Goal: Information Seeking & Learning: Check status

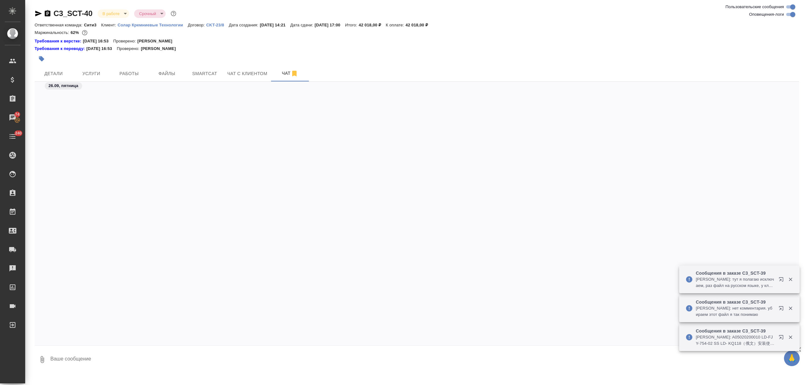
scroll to position [6357, 0]
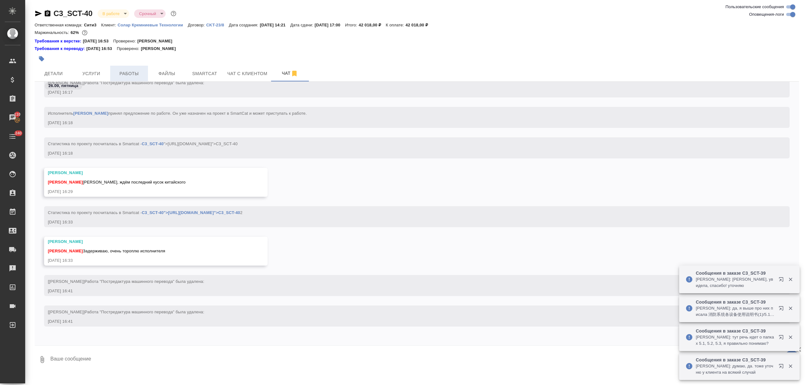
click at [132, 72] on span "Работы" at bounding box center [129, 74] width 30 height 8
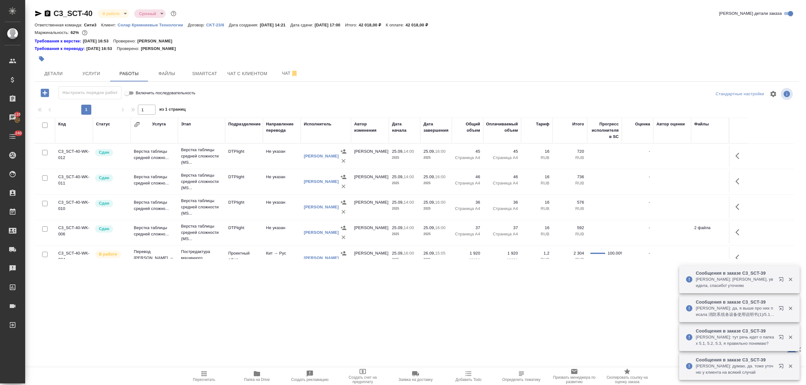
scroll to position [42, 0]
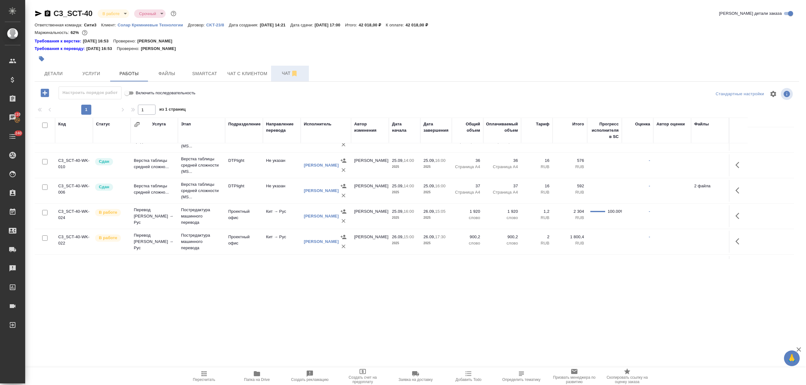
click at [278, 72] on span "Чат" at bounding box center [290, 74] width 30 height 8
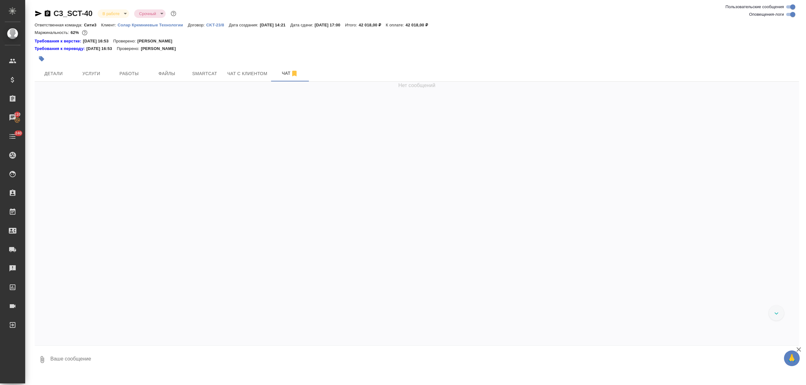
scroll to position [6389, 0]
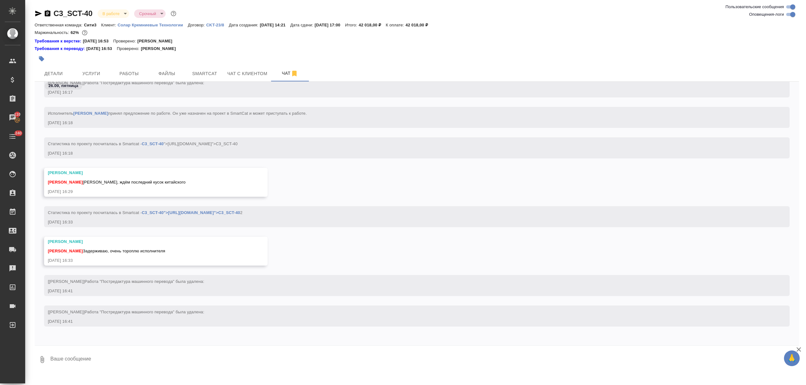
click at [85, 357] on textarea at bounding box center [424, 359] width 749 height 21
type textarea "коллэги, можем что-нибудь сдать сейчас?"
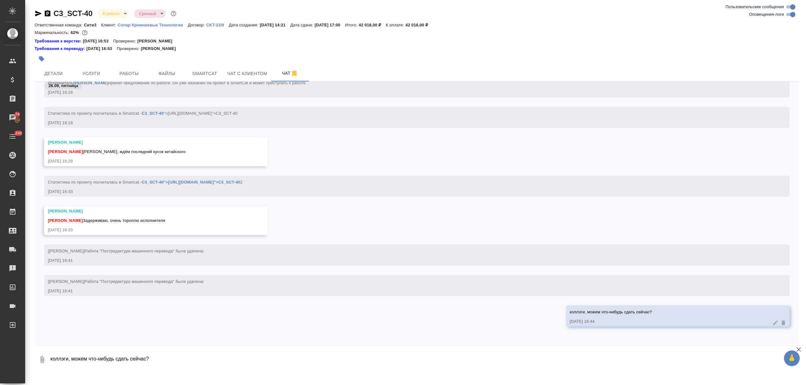
click at [77, 355] on textarea "коллэги, можем что-нибудь сдать сейчас?" at bounding box center [424, 359] width 749 height 21
click at [36, 12] on icon "button" at bounding box center [38, 14] width 7 height 6
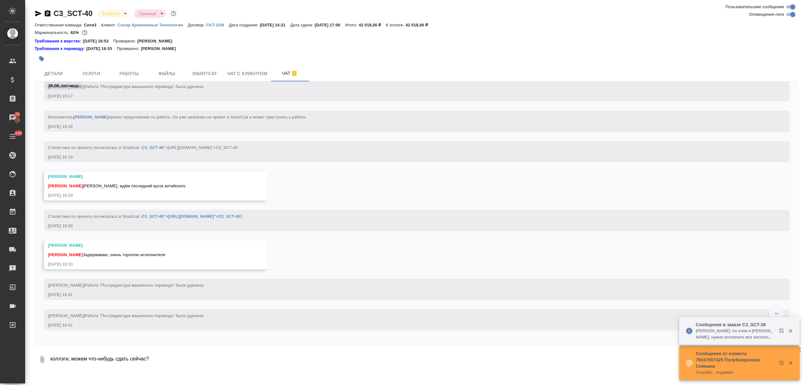
scroll to position [6448, 0]
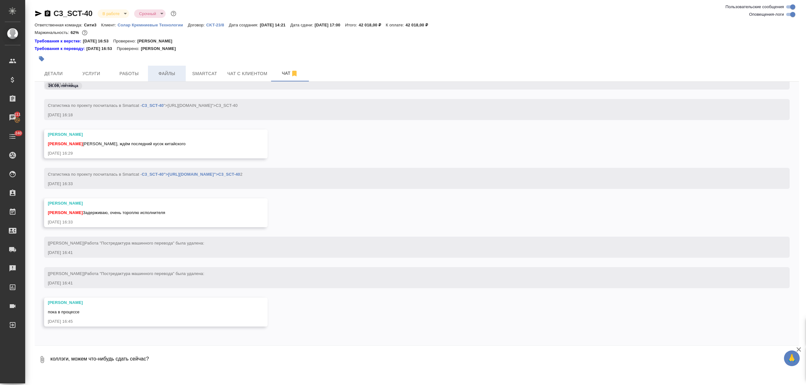
click at [148, 72] on button "Файлы" at bounding box center [167, 74] width 38 height 16
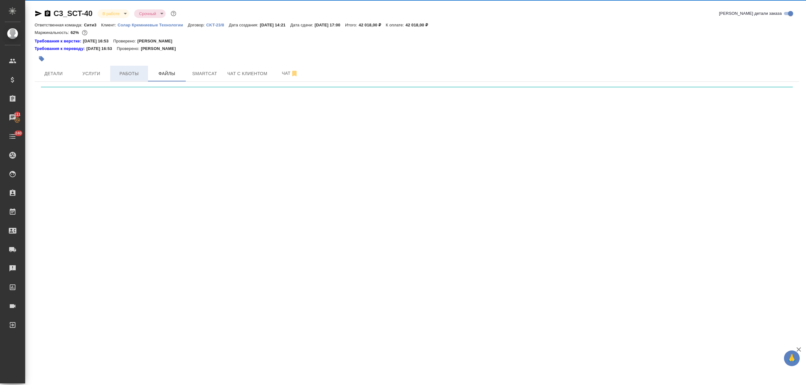
click at [127, 75] on span "Работы" at bounding box center [129, 74] width 30 height 8
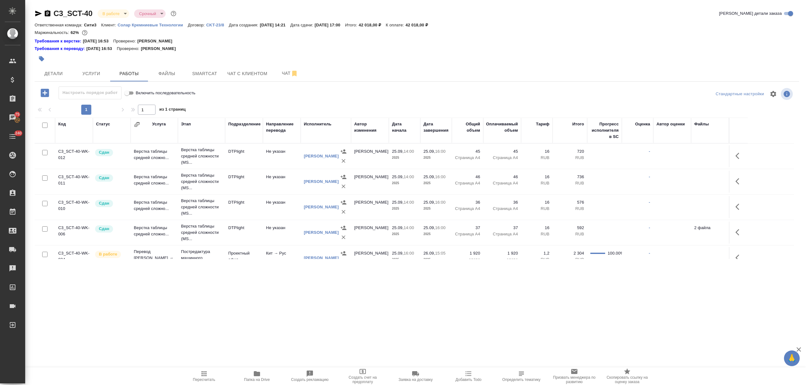
scroll to position [166, 0]
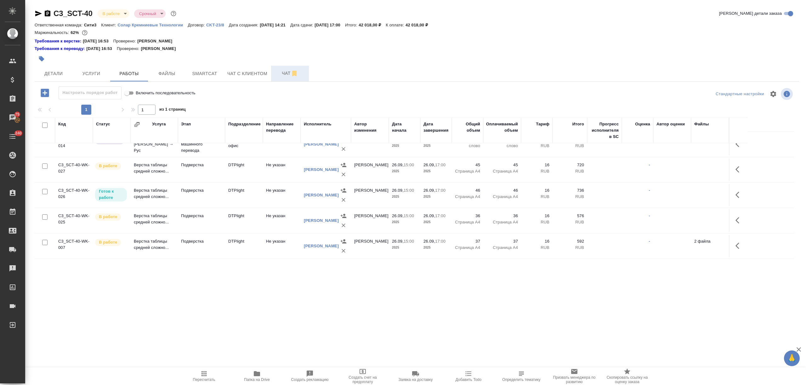
click at [284, 76] on span "Чат" at bounding box center [290, 74] width 30 height 8
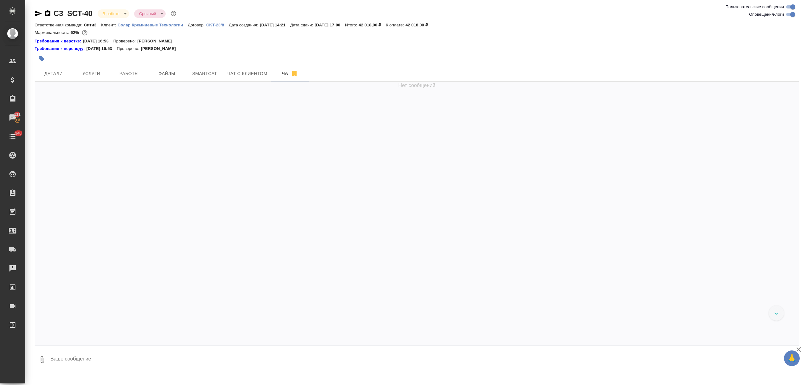
click at [90, 358] on textarea at bounding box center [424, 359] width 749 height 21
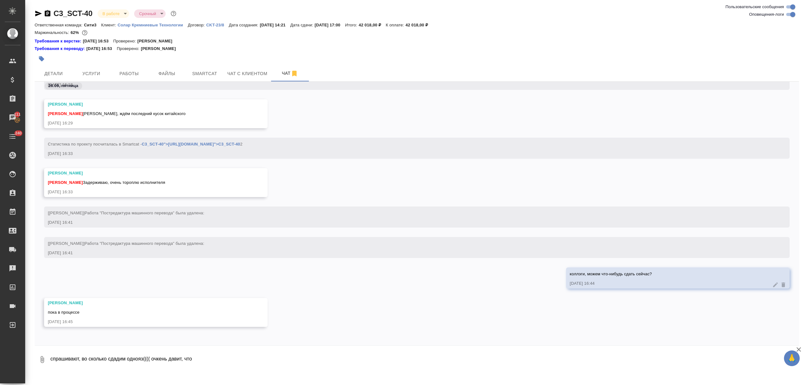
click at [159, 357] on textarea "спрашивают, во сколько сдадим однояз(((( очкень давит, что" at bounding box center [419, 359] width 738 height 21
click at [199, 356] on textarea "спрашивают, во сколько сдадим однояз(((( очень давит, что" at bounding box center [419, 359] width 738 height 21
type textarea "спрашивают, во сколько сдадим однояз(((( очень давит, что щас уже скоро 17 часов"
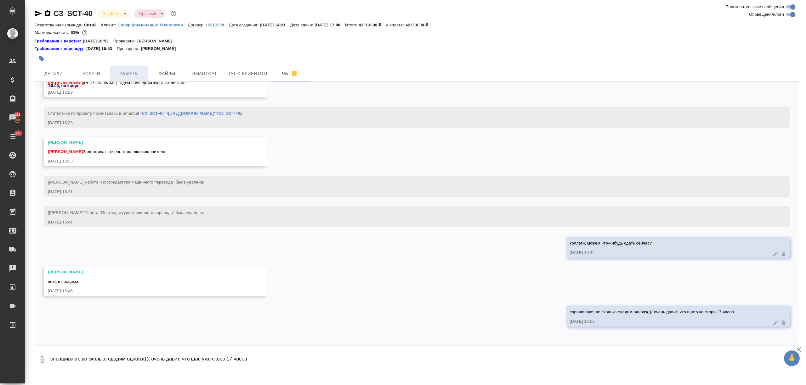
click at [146, 73] on button "Работы" at bounding box center [129, 74] width 38 height 16
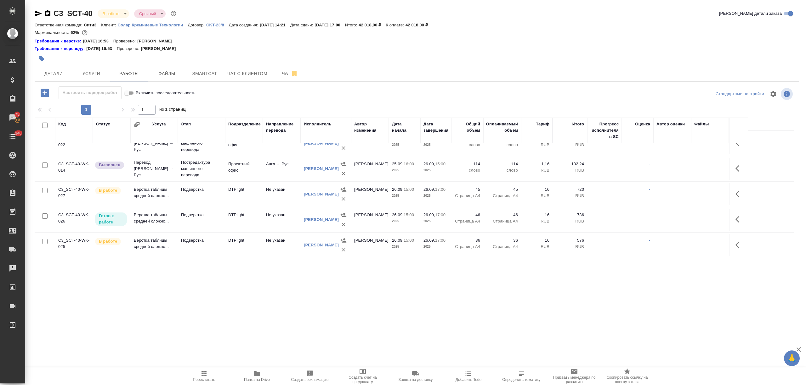
scroll to position [166, 0]
click at [280, 79] on button "Чат" at bounding box center [290, 74] width 38 height 16
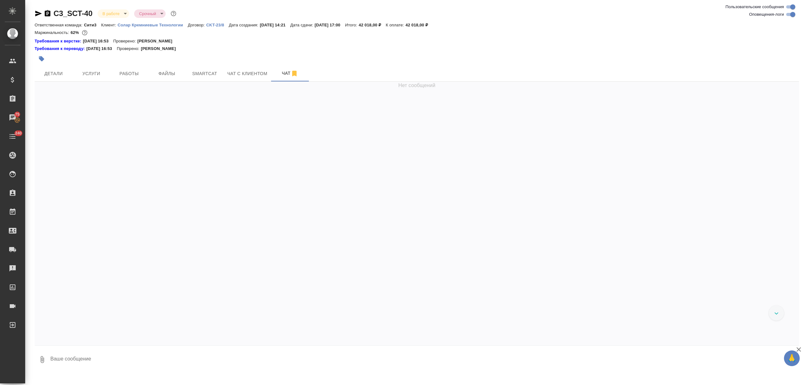
scroll to position [6488, 0]
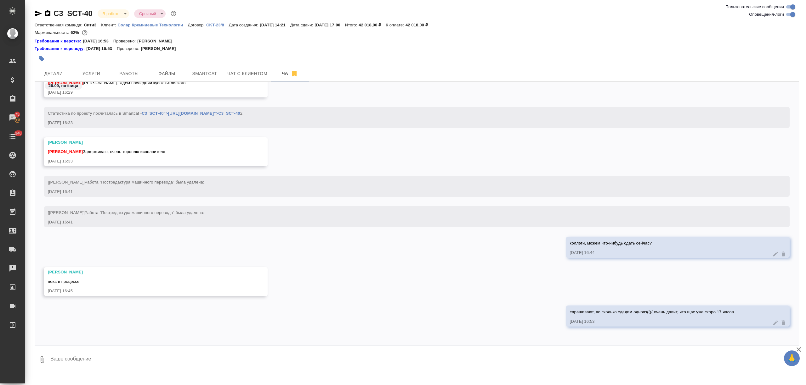
click at [82, 357] on textarea at bounding box center [424, 359] width 749 height 21
type textarea "хотя бы часть"
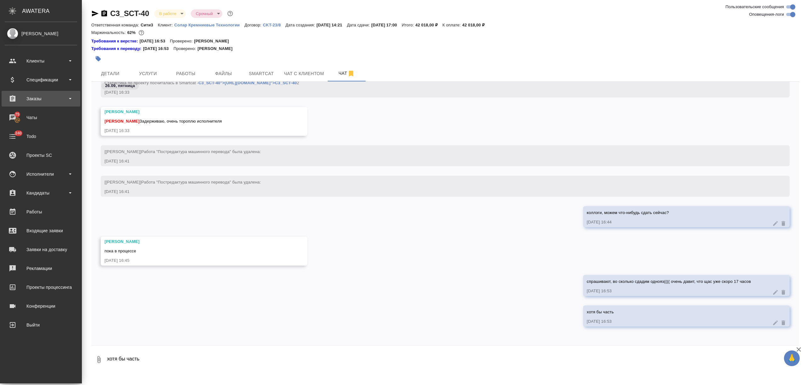
click at [37, 98] on div "Заказы" at bounding box center [41, 98] width 72 height 9
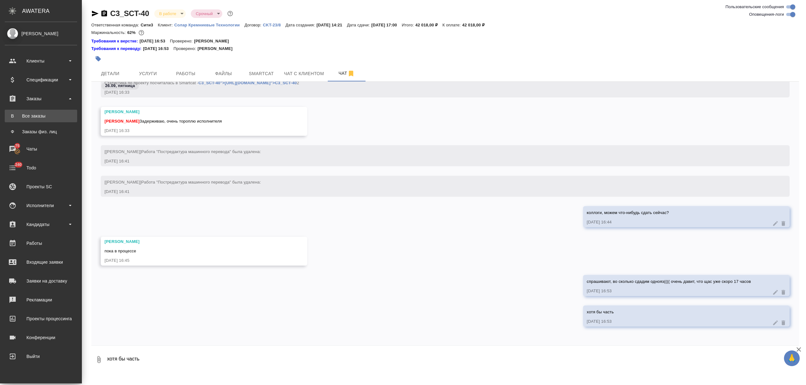
click at [45, 118] on div "Все заказы" at bounding box center [41, 116] width 66 height 6
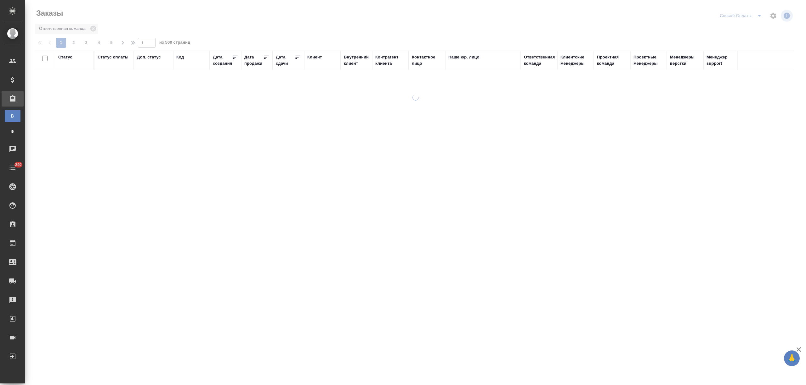
click at [281, 64] on div "Дата сдачи" at bounding box center [285, 60] width 19 height 13
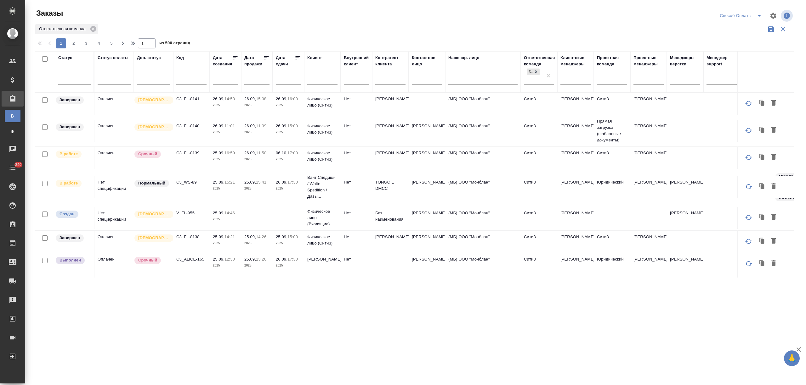
click at [285, 76] on input "text" at bounding box center [289, 79] width 21 height 9
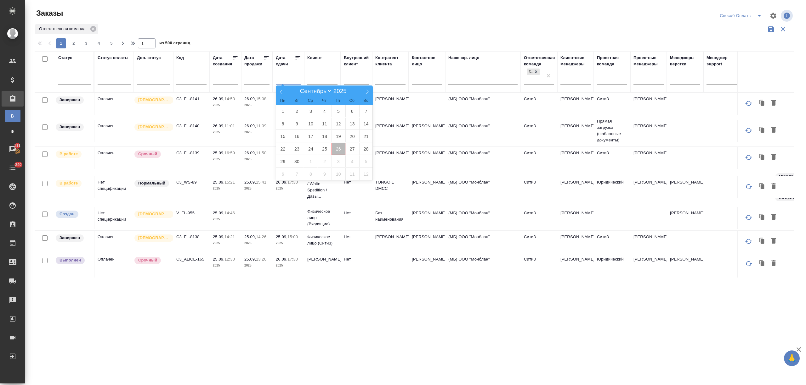
click at [339, 147] on span "26" at bounding box center [338, 149] width 14 height 12
type div "2025-09-25T21:00:00.000Z"
click at [347, 148] on span "27" at bounding box center [352, 149] width 14 height 12
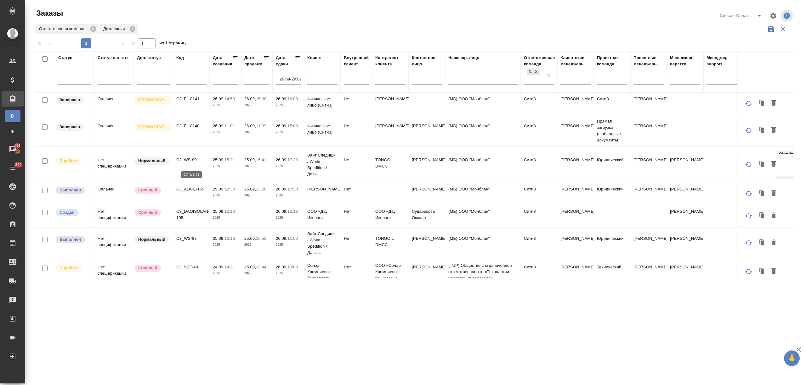
click at [188, 163] on p "C3_WS-89" at bounding box center [191, 160] width 30 height 6
click at [191, 192] on p "C3_ALICE-165" at bounding box center [191, 189] width 30 height 6
click at [186, 242] on p "C3_WS-88" at bounding box center [191, 239] width 30 height 6
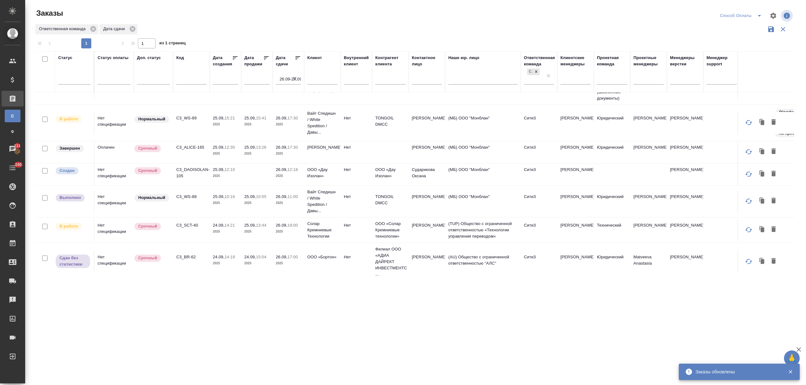
scroll to position [84, 0]
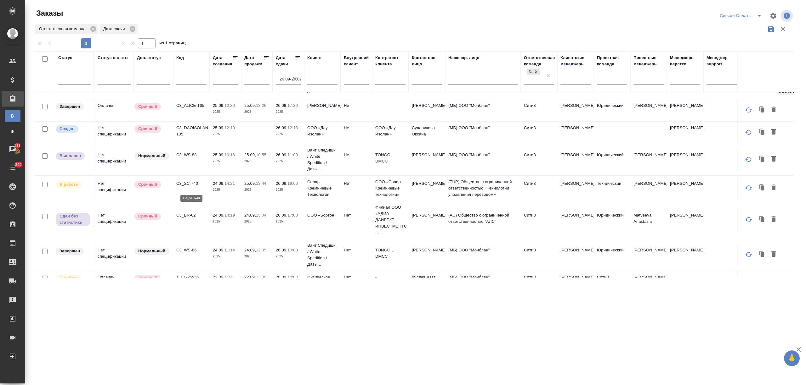
click at [192, 187] on p "C3_SCT-40" at bounding box center [191, 184] width 30 height 6
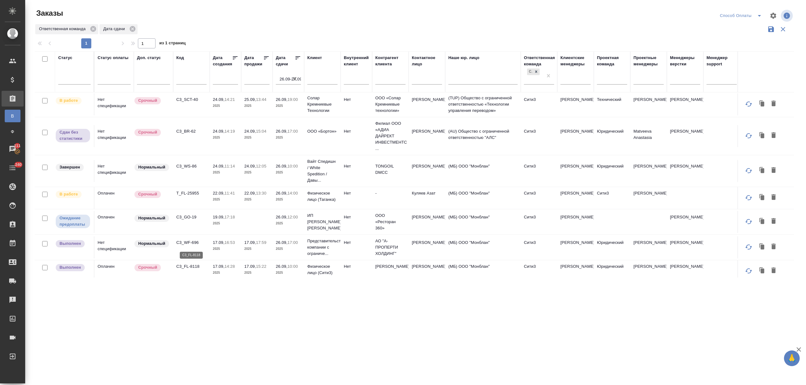
scroll to position [252, 0]
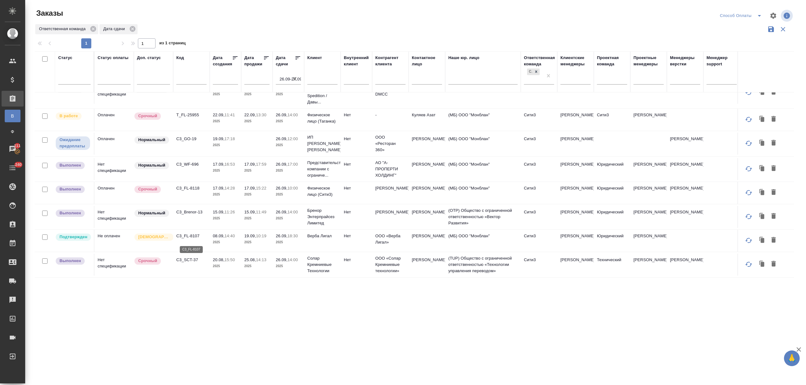
click at [194, 239] on p "C3_FL-8107" at bounding box center [191, 236] width 30 height 6
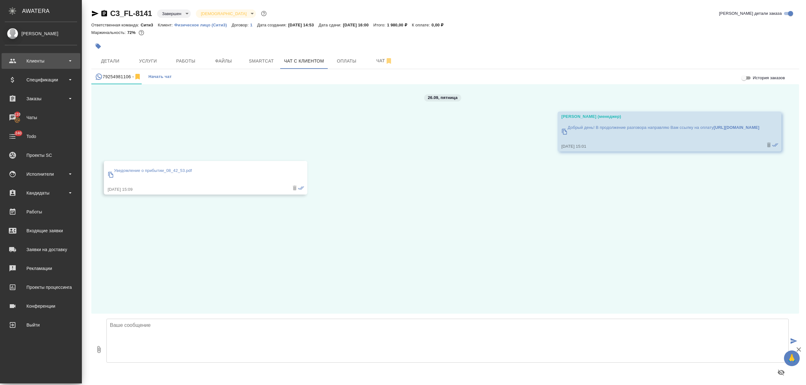
click at [48, 60] on div "Клиенты" at bounding box center [41, 60] width 72 height 9
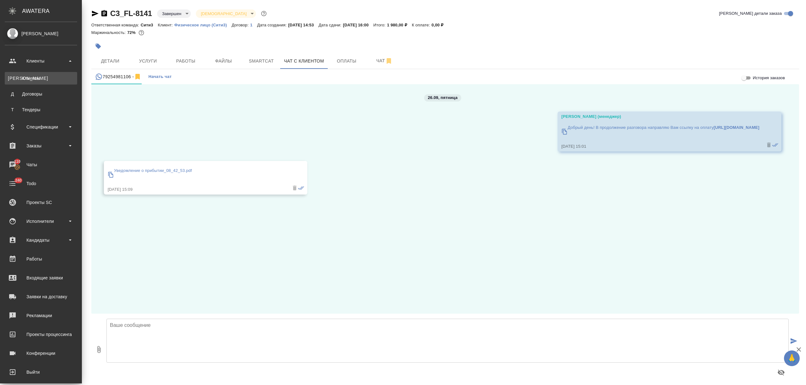
click at [43, 78] on div "Клиенты" at bounding box center [41, 78] width 66 height 6
select select "RU"
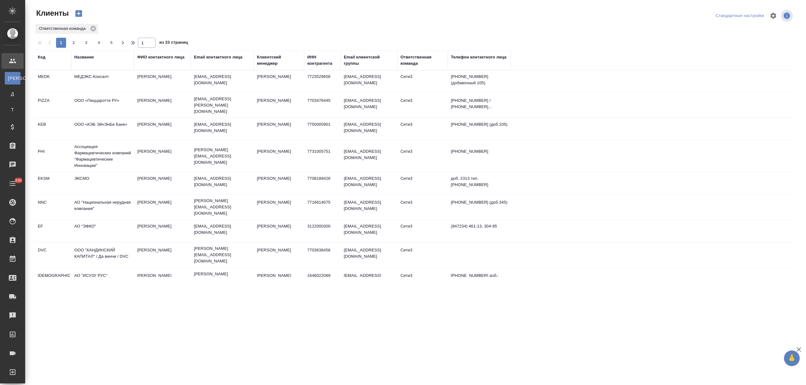
click at [82, 58] on div "Название" at bounding box center [84, 57] width 20 height 6
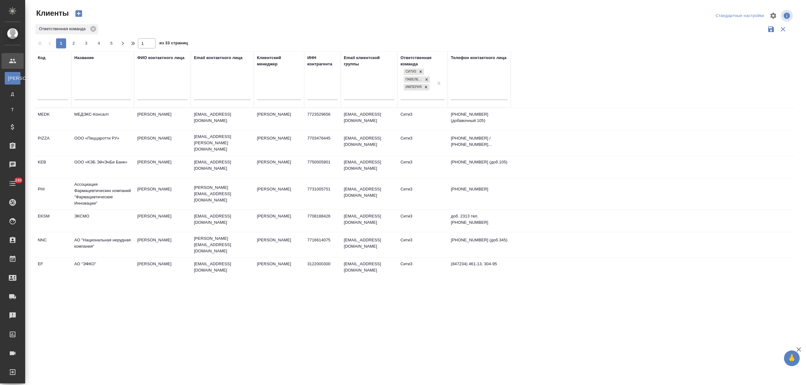
click at [93, 116] on td "МЕДЭКС-Консалт" at bounding box center [102, 119] width 63 height 22
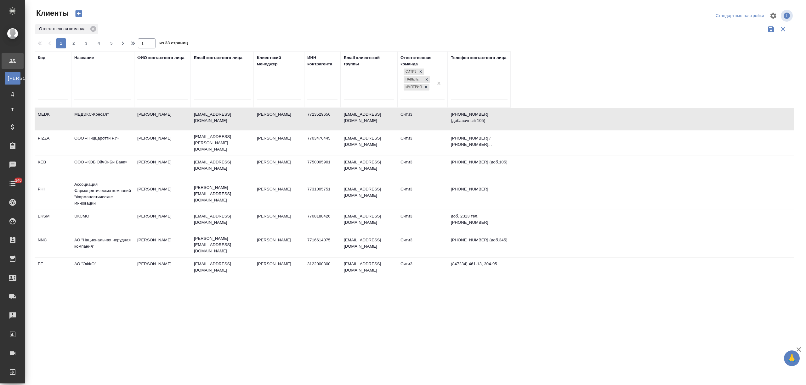
click at [93, 116] on td "МЕДЭКС-Консалт" at bounding box center [102, 119] width 63 height 22
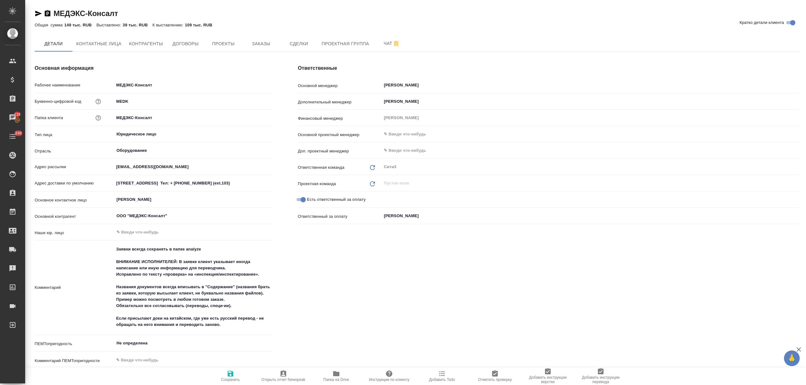
click at [231, 326] on textarea "Заявки всегда сохранять в папке analyze ВНИМАНИЕ ИСПОЛНИТЕЛЕЙ: В заявке клиент …" at bounding box center [193, 287] width 159 height 86
click at [227, 52] on div "Основная информация Рабочее наименование МЕДЭКС-Консалт Буквенно-цифровой код M…" at bounding box center [153, 219] width 263 height 335
click at [228, 40] on span "Проекты" at bounding box center [223, 44] width 30 height 8
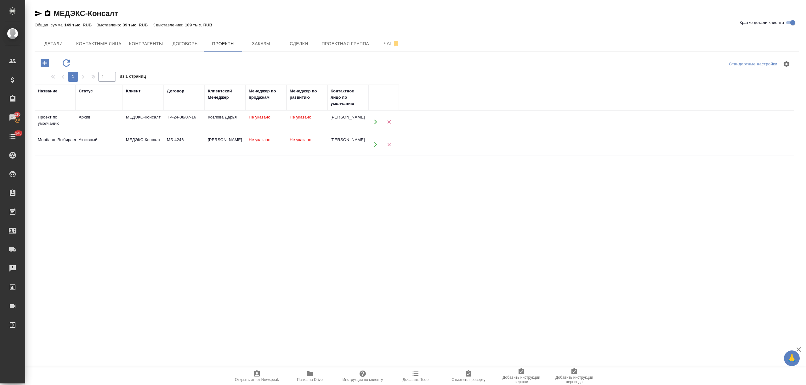
click at [302, 374] on span "Папка на Drive" at bounding box center [309, 376] width 45 height 12
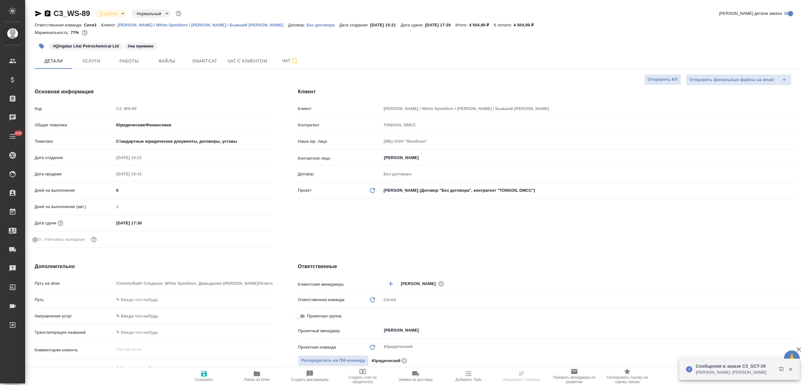
select select "RU"
click at [258, 378] on icon "button" at bounding box center [257, 374] width 8 height 8
select select "RU"
type textarea "x"
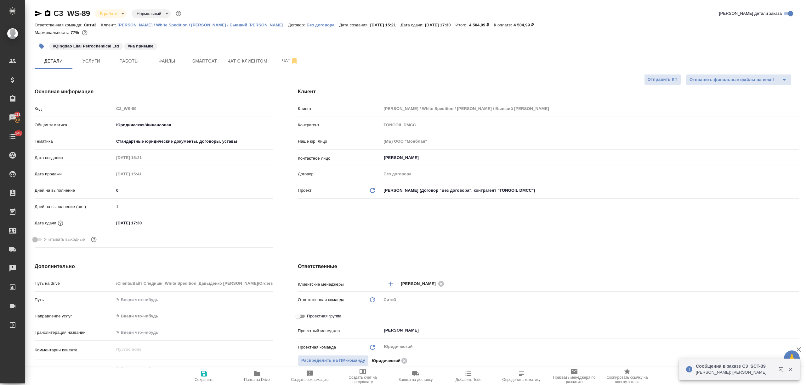
type textarea "x"
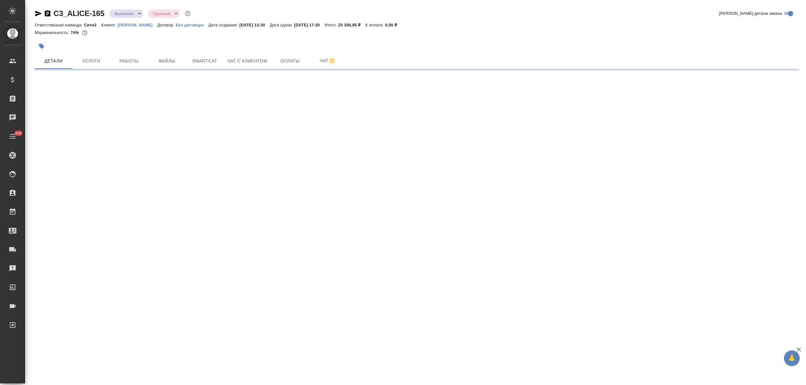
select select "RU"
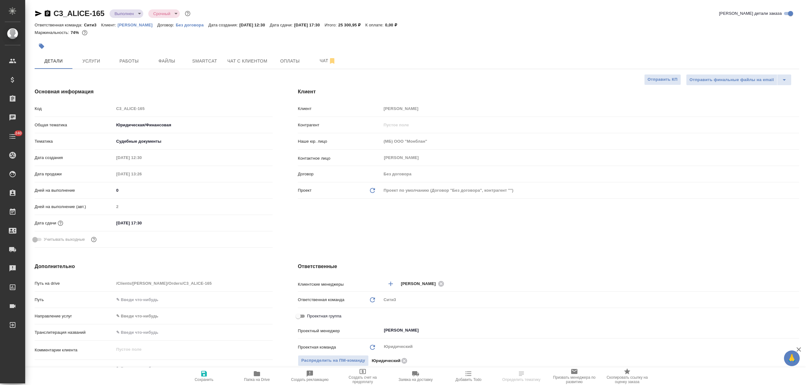
type textarea "x"
click at [247, 378] on span "Папка на Drive" at bounding box center [257, 380] width 26 height 4
type textarea "x"
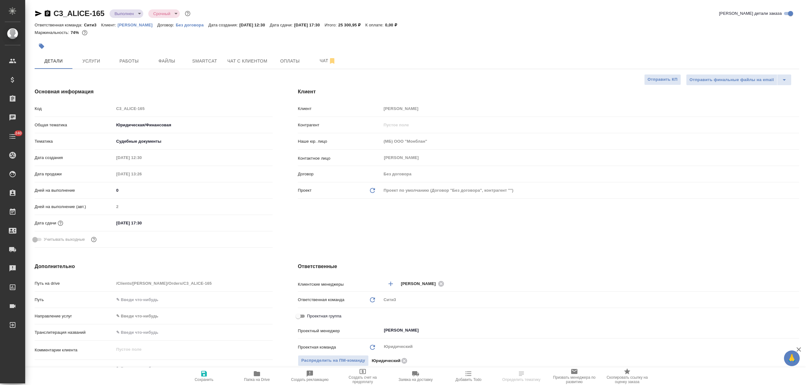
type textarea "x"
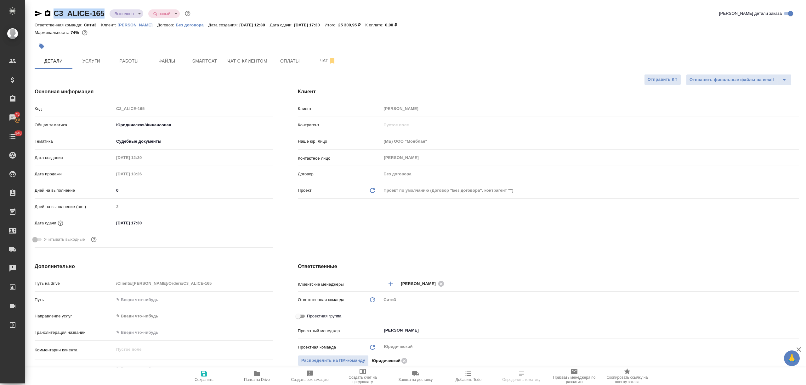
drag, startPoint x: 106, startPoint y: 12, endPoint x: 50, endPoint y: 14, distance: 55.4
click at [50, 14] on div "C3_ALICE-165 Выполнен completed Срочный urgent" at bounding box center [113, 13] width 157 height 10
copy link "C3_ALICE-165"
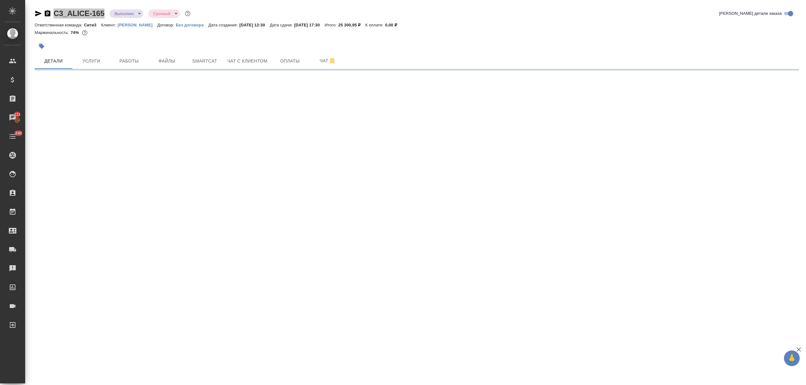
select select "RU"
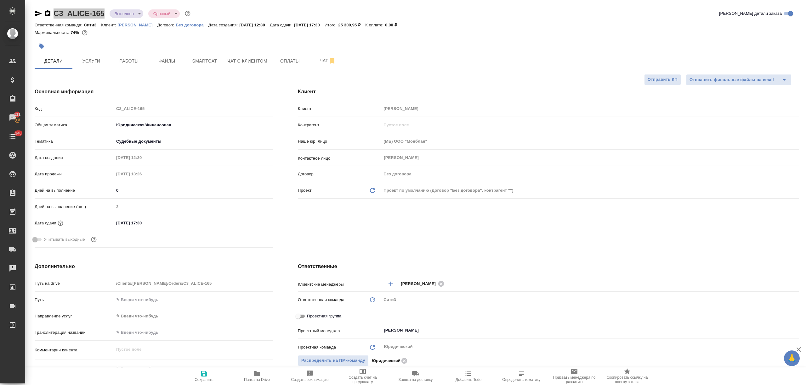
type textarea "x"
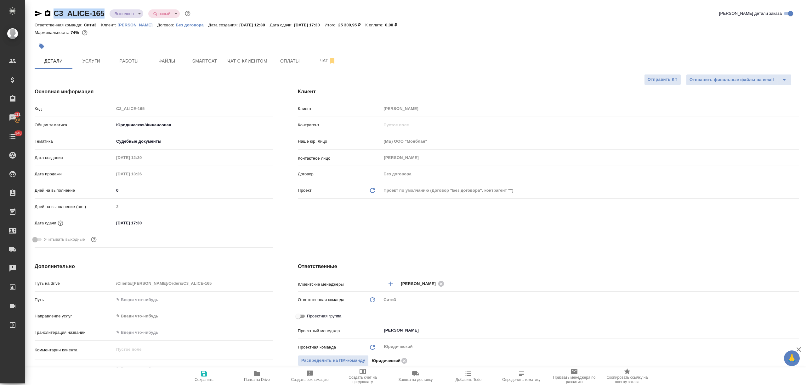
type textarea "x"
click at [137, 13] on body "🙏 .cls-1 fill:#fff; AWATERA Nikitina Tatiana Клиенты Спецификации Заказы 111 Ча…" at bounding box center [403, 192] width 806 height 385
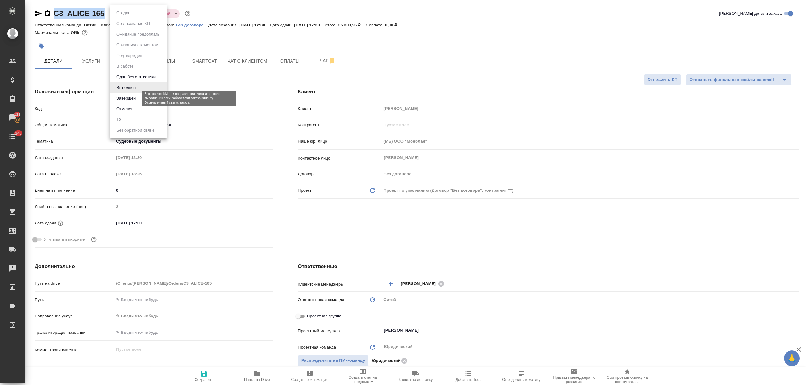
click at [131, 98] on button "Завершен" at bounding box center [126, 98] width 23 height 7
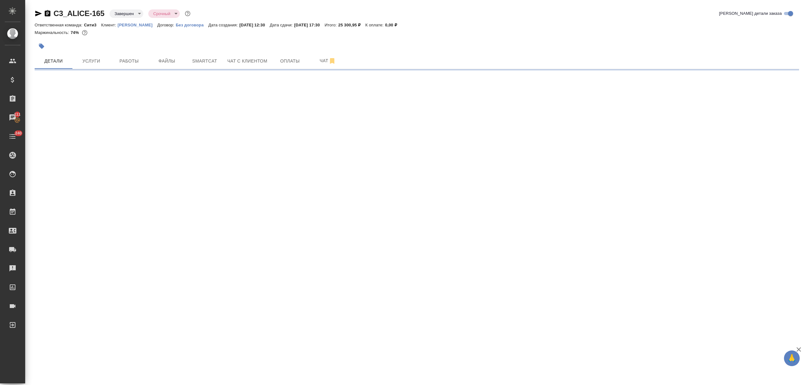
select select "RU"
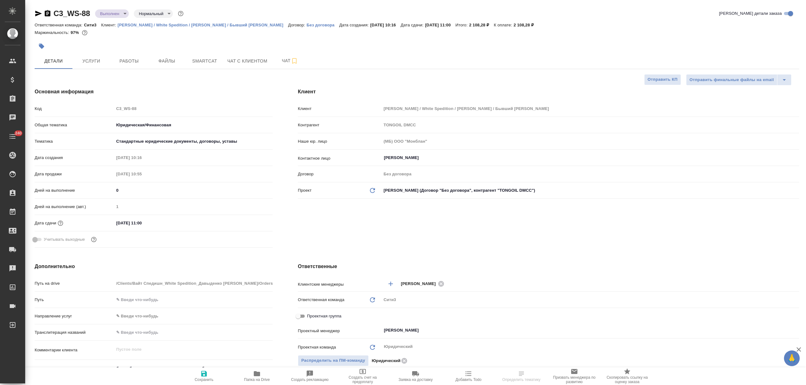
type textarea "x"
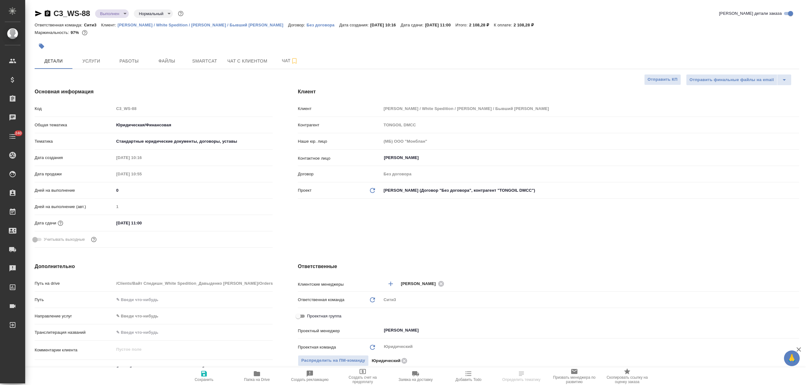
type textarea "x"
click at [166, 60] on span "Файлы" at bounding box center [167, 61] width 30 height 8
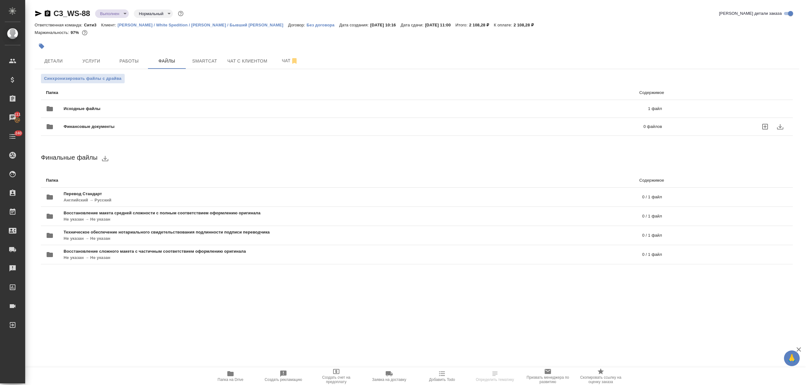
click at [132, 106] on span "Исходные файлы" at bounding box center [219, 109] width 311 height 6
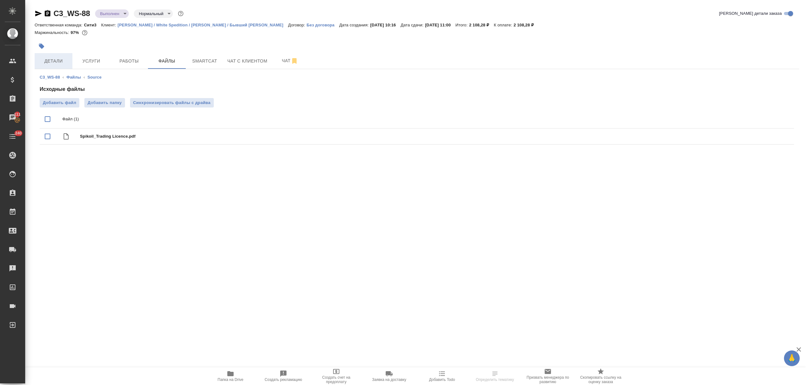
click at [63, 62] on span "Детали" at bounding box center [53, 61] width 30 height 8
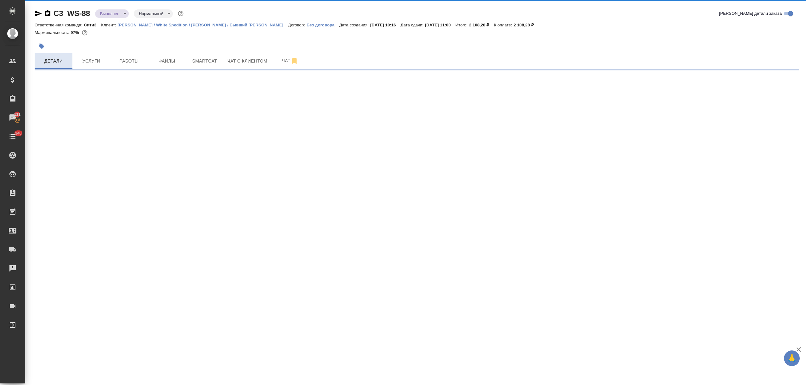
select select "RU"
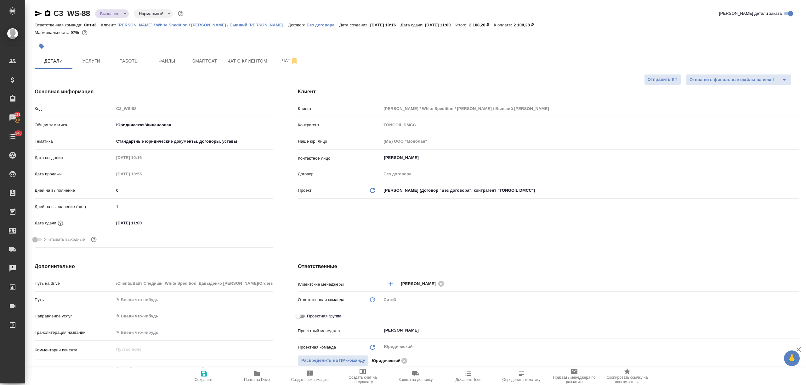
click at [243, 372] on span "Папка на Drive" at bounding box center [256, 376] width 45 height 12
type textarea "x"
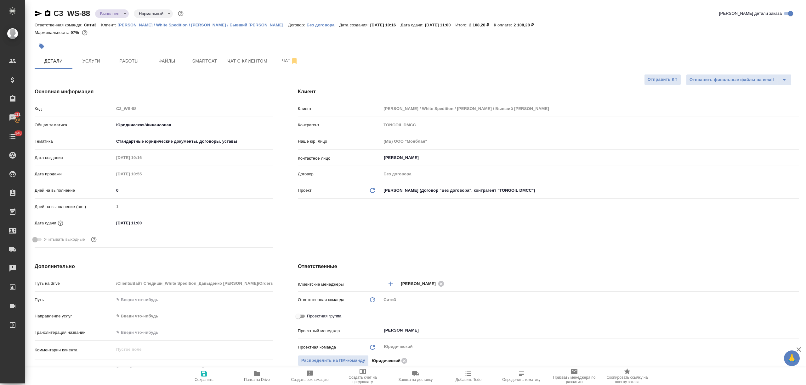
type textarea "x"
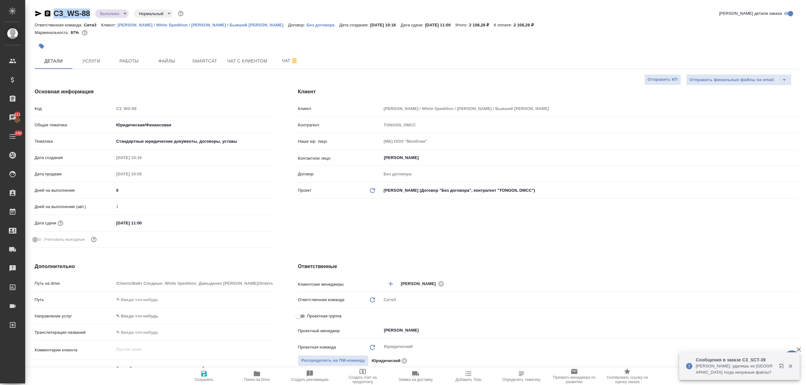
drag, startPoint x: 93, startPoint y: 11, endPoint x: 41, endPoint y: 14, distance: 52.6
click at [41, 14] on div "C3_WS-88 Выполнен completed Нормальный normal" at bounding box center [110, 13] width 150 height 10
type textarea "x"
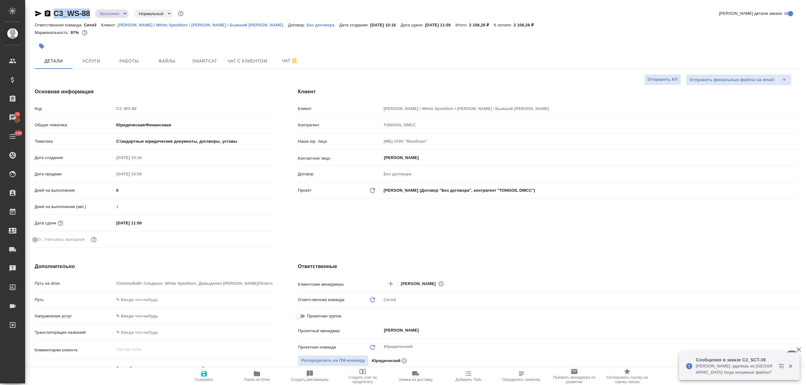
type textarea "x"
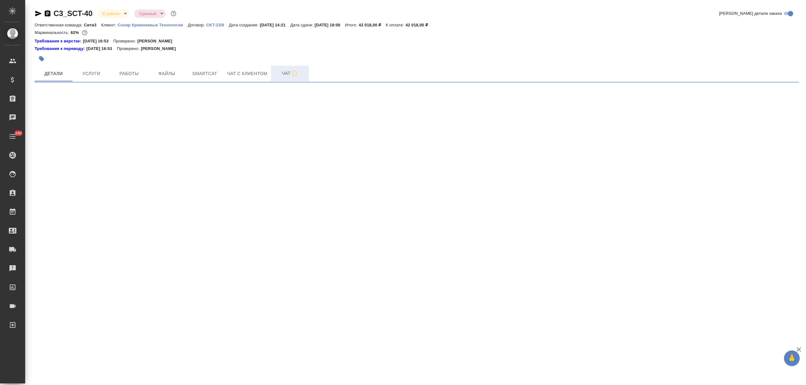
select select "RU"
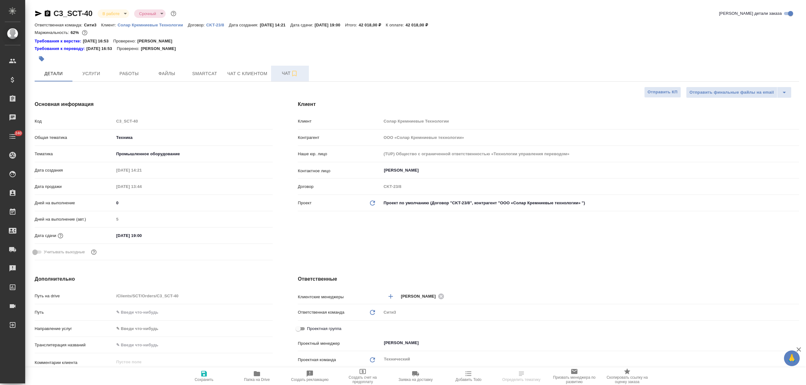
type textarea "x"
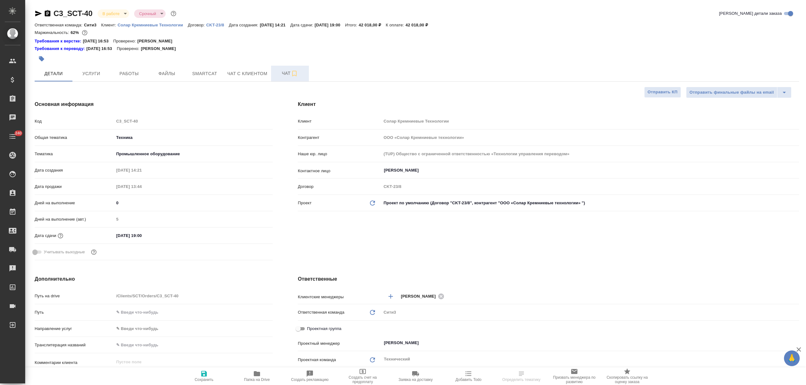
type textarea "x"
click at [279, 76] on span "Чат" at bounding box center [290, 74] width 30 height 8
type textarea "x"
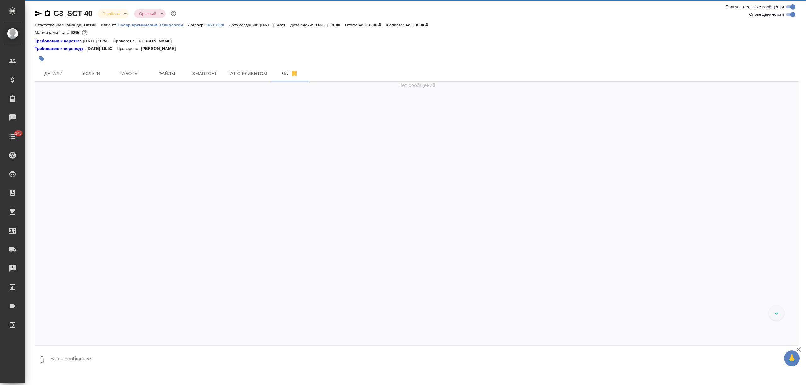
scroll to position [6511, 0]
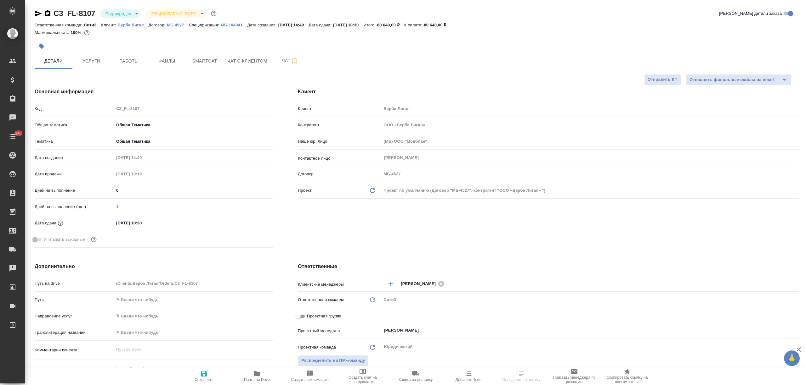
select select "RU"
